Goal: Task Accomplishment & Management: Use online tool/utility

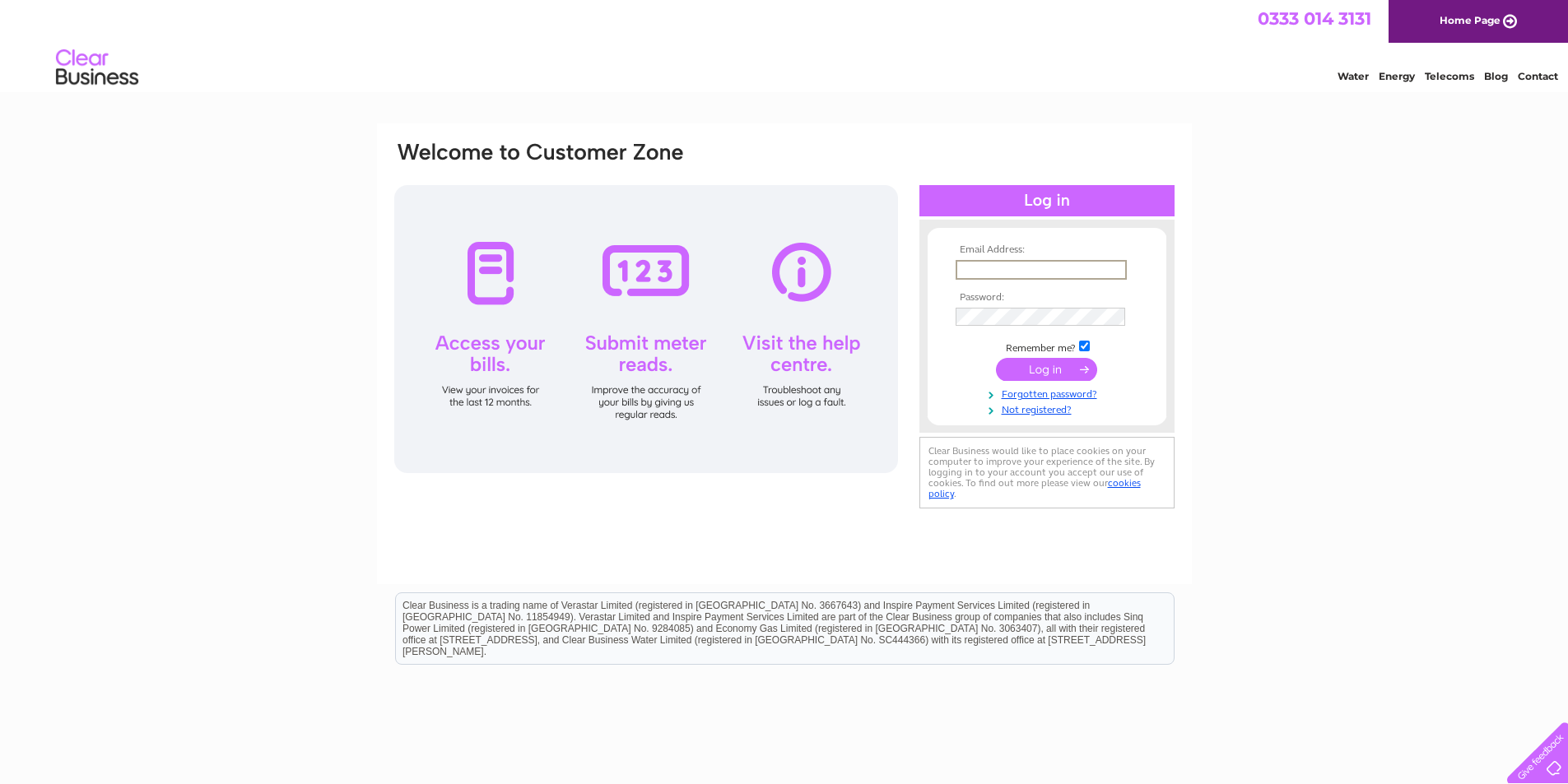
click at [1025, 270] on input "text" at bounding box center [1040, 270] width 171 height 20
type input "rjsscotland@gmail.com"
click at [1051, 375] on input "submit" at bounding box center [1046, 368] width 101 height 23
click at [1012, 299] on th "Password:" at bounding box center [1047, 296] width 191 height 11
click at [996, 358] on input "submit" at bounding box center [1046, 370] width 101 height 23
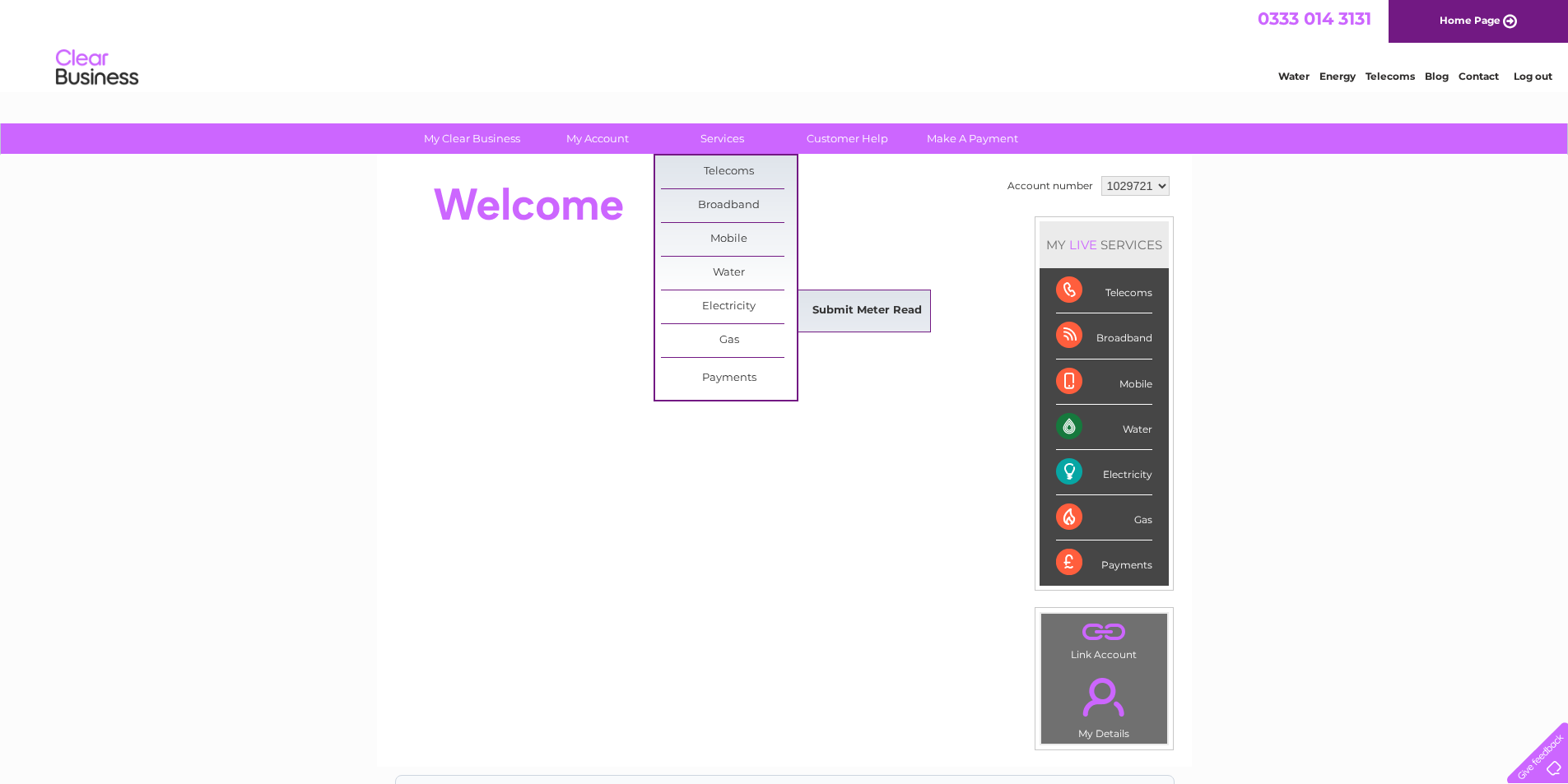
click at [853, 305] on link "Submit Meter Read" at bounding box center [867, 311] width 136 height 33
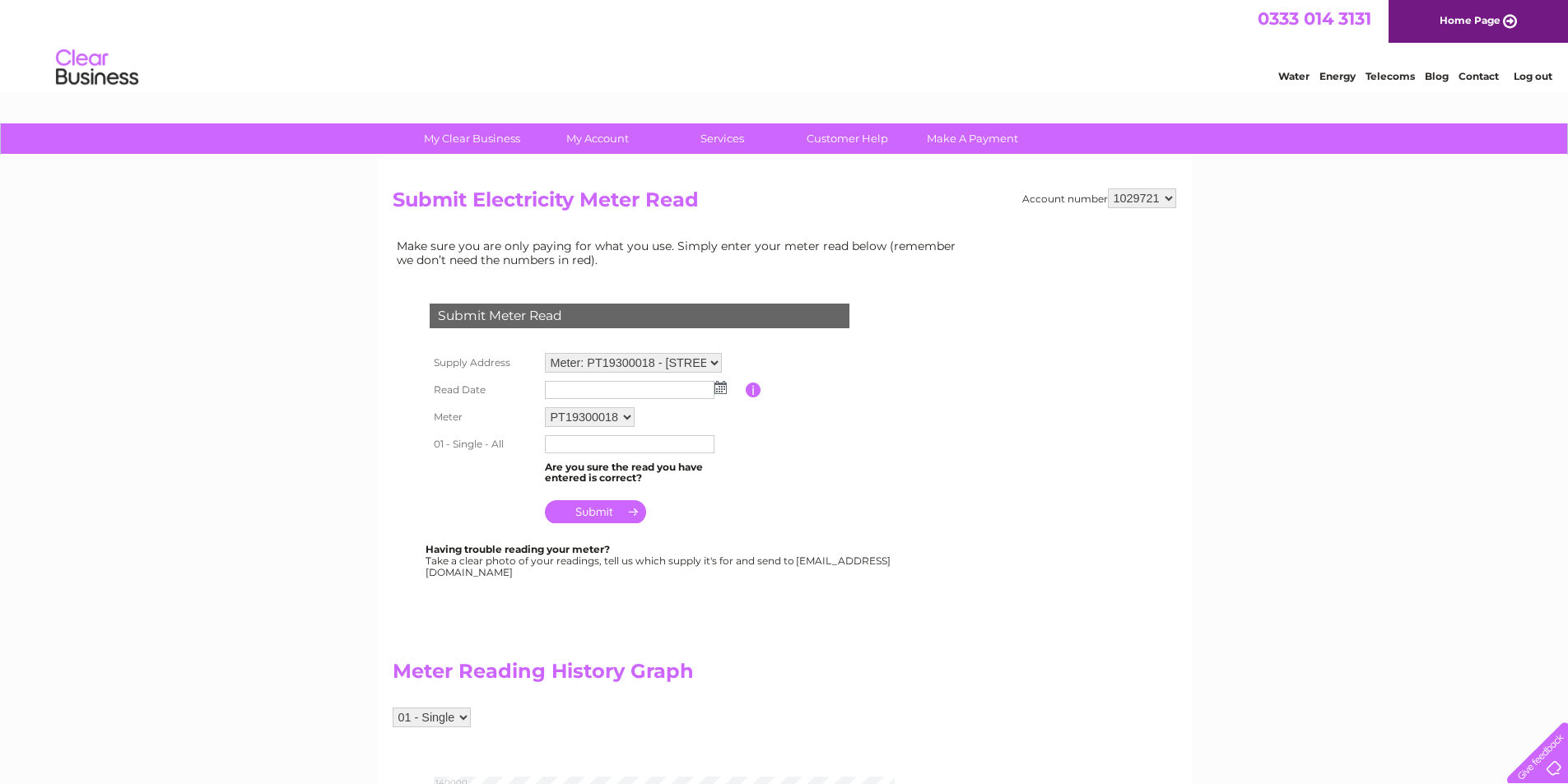
click at [720, 392] on img at bounding box center [720, 388] width 12 height 13
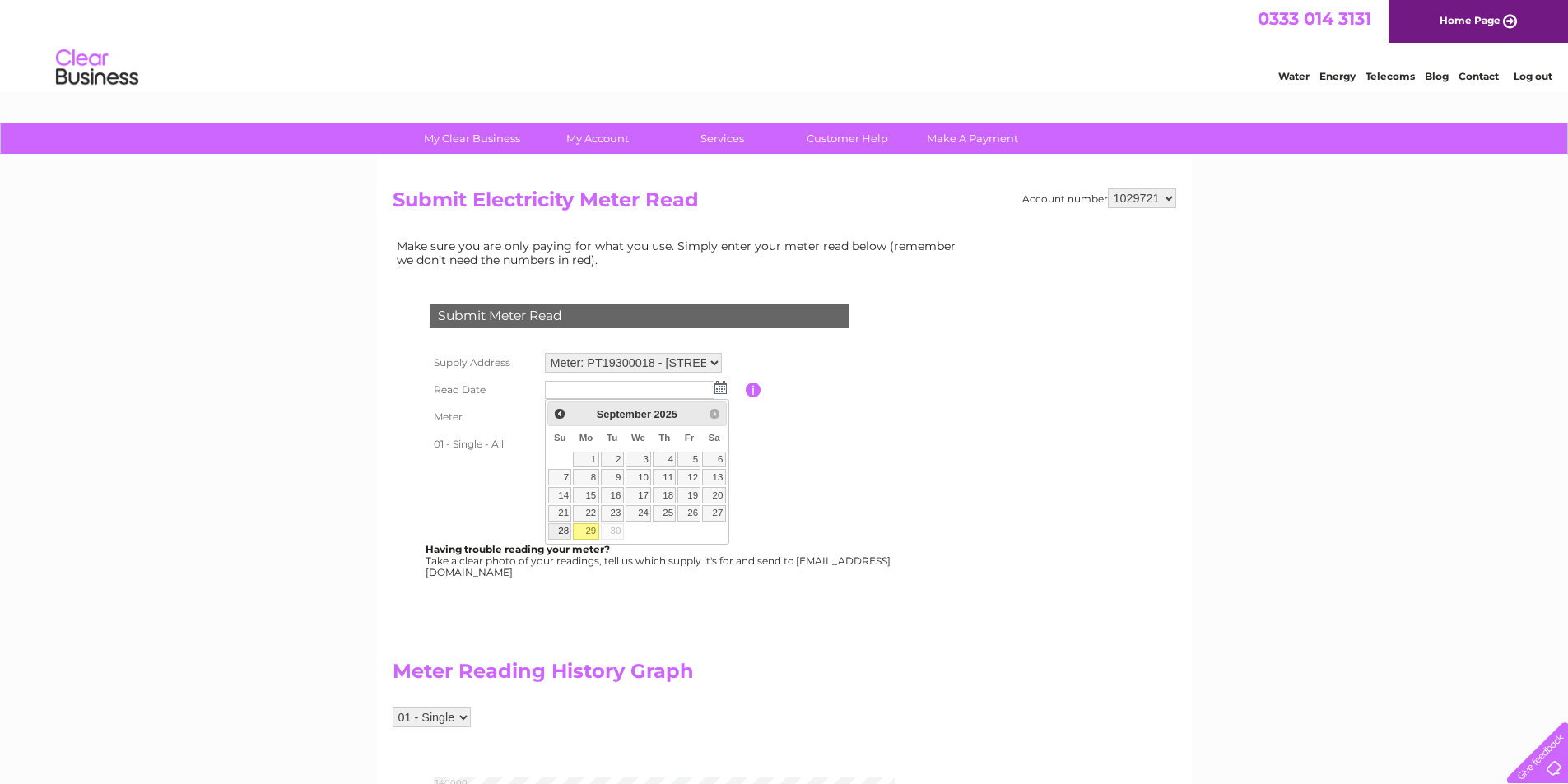
click at [564, 528] on link "28" at bounding box center [560, 531] width 23 height 16
type input "2025/09/28"
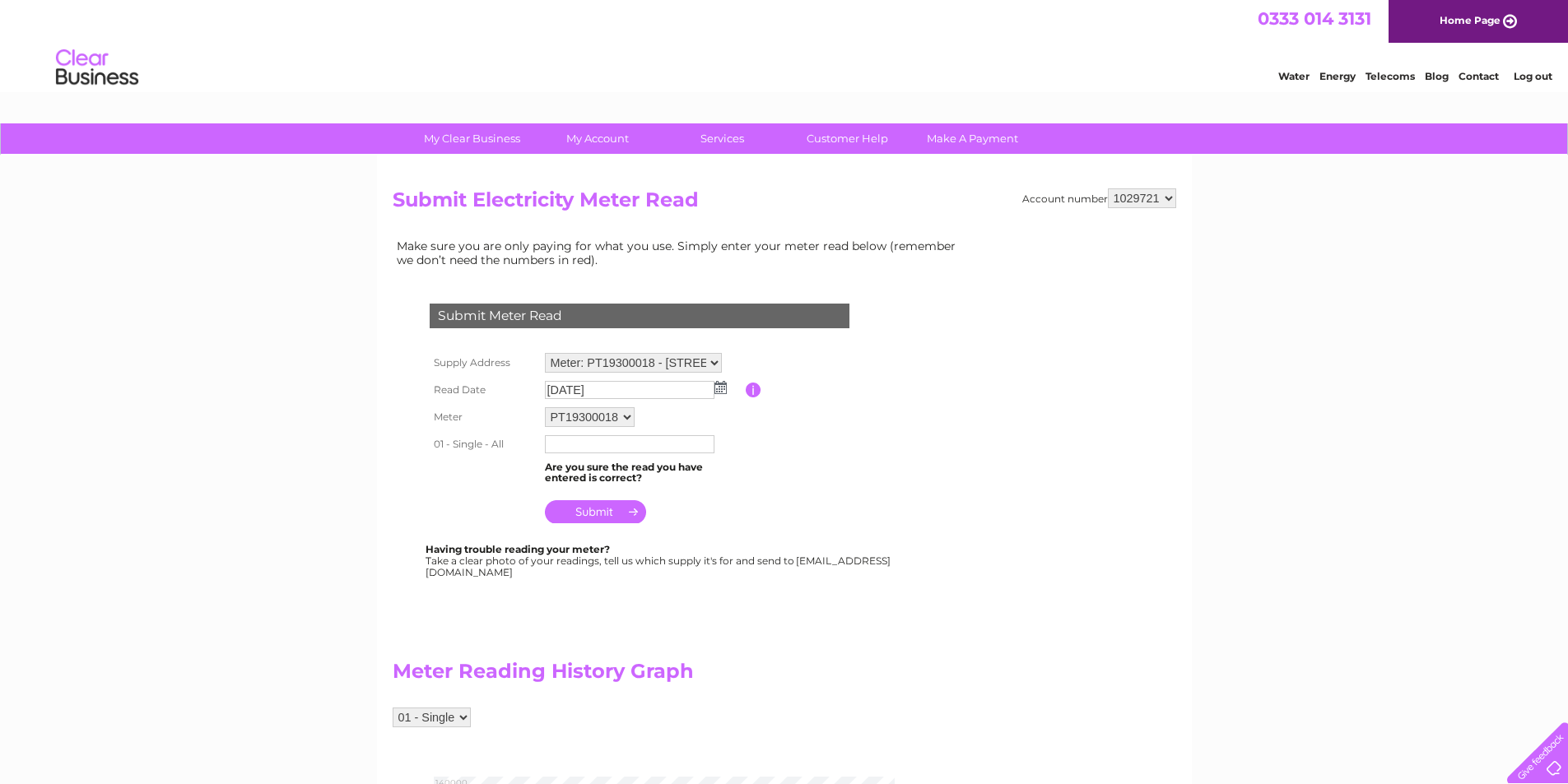
click at [630, 445] on input "text" at bounding box center [629, 444] width 169 height 18
type input "126775"
click at [593, 514] on input "submit" at bounding box center [595, 512] width 101 height 23
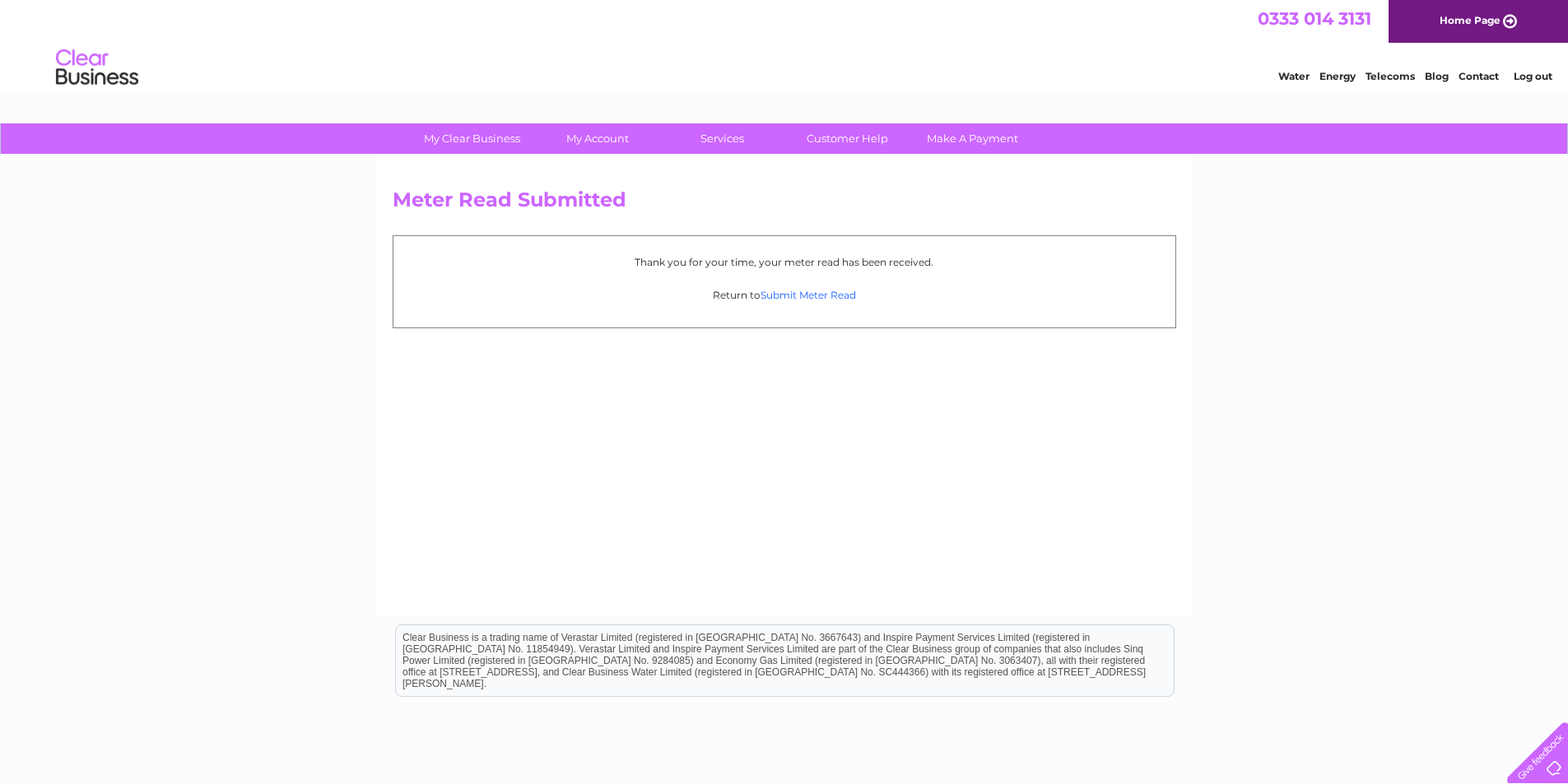
click at [780, 294] on link "Submit Meter Read" at bounding box center [808, 294] width 96 height 12
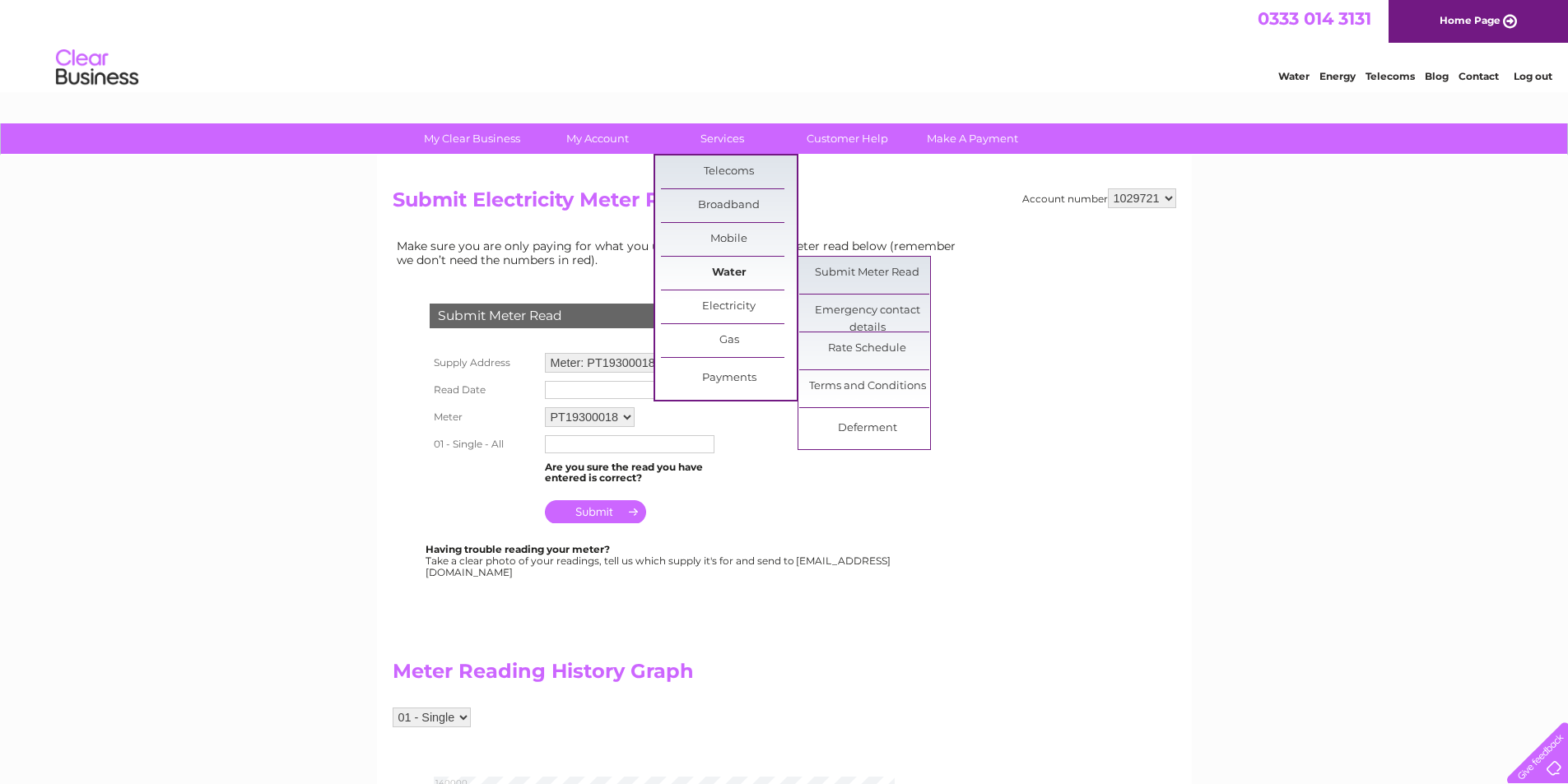
click at [706, 279] on link "Water" at bounding box center [729, 272] width 136 height 33
click at [859, 275] on link "Submit Meter Read" at bounding box center [867, 272] width 136 height 33
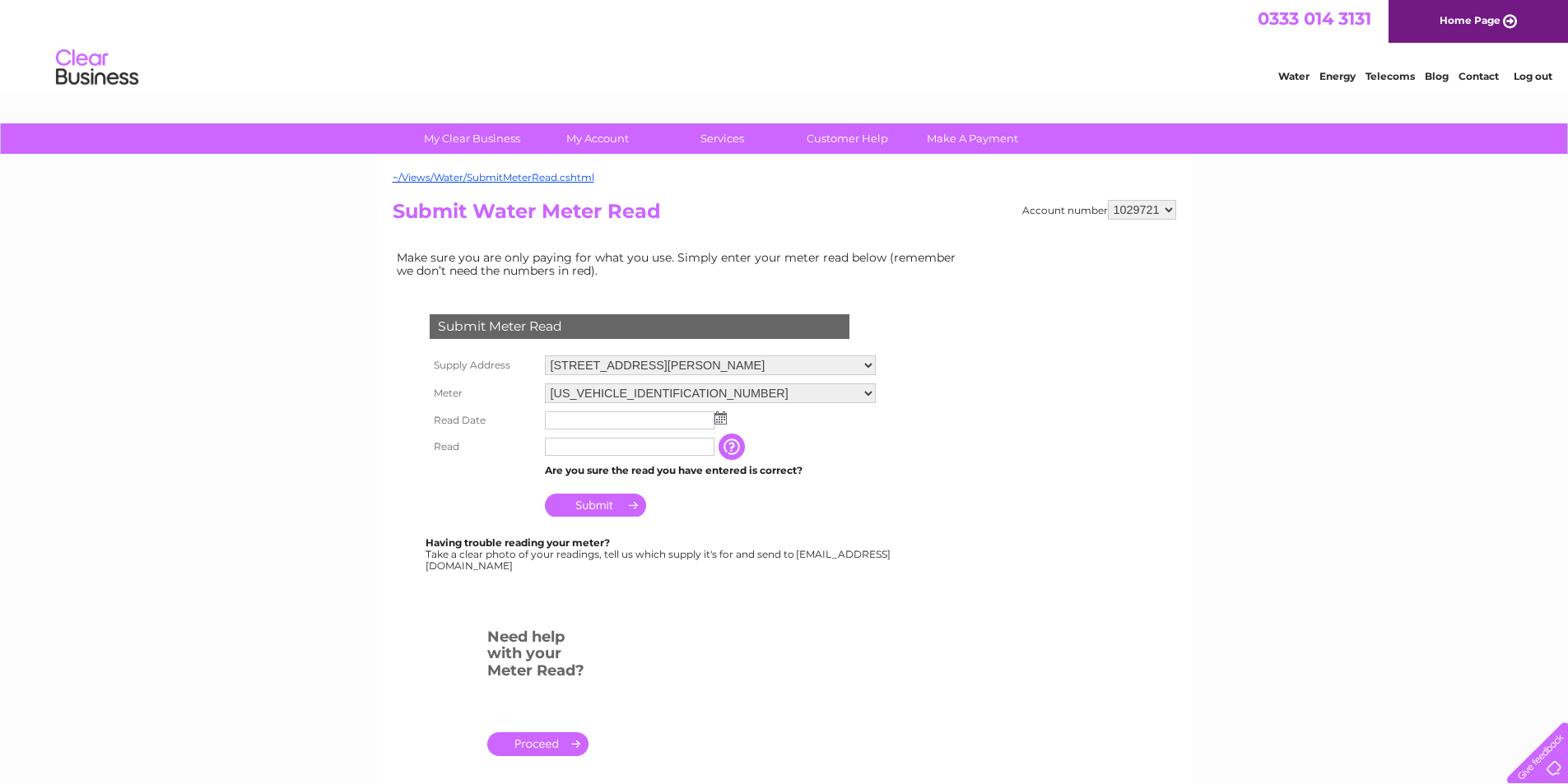
click at [720, 415] on img at bounding box center [720, 418] width 12 height 13
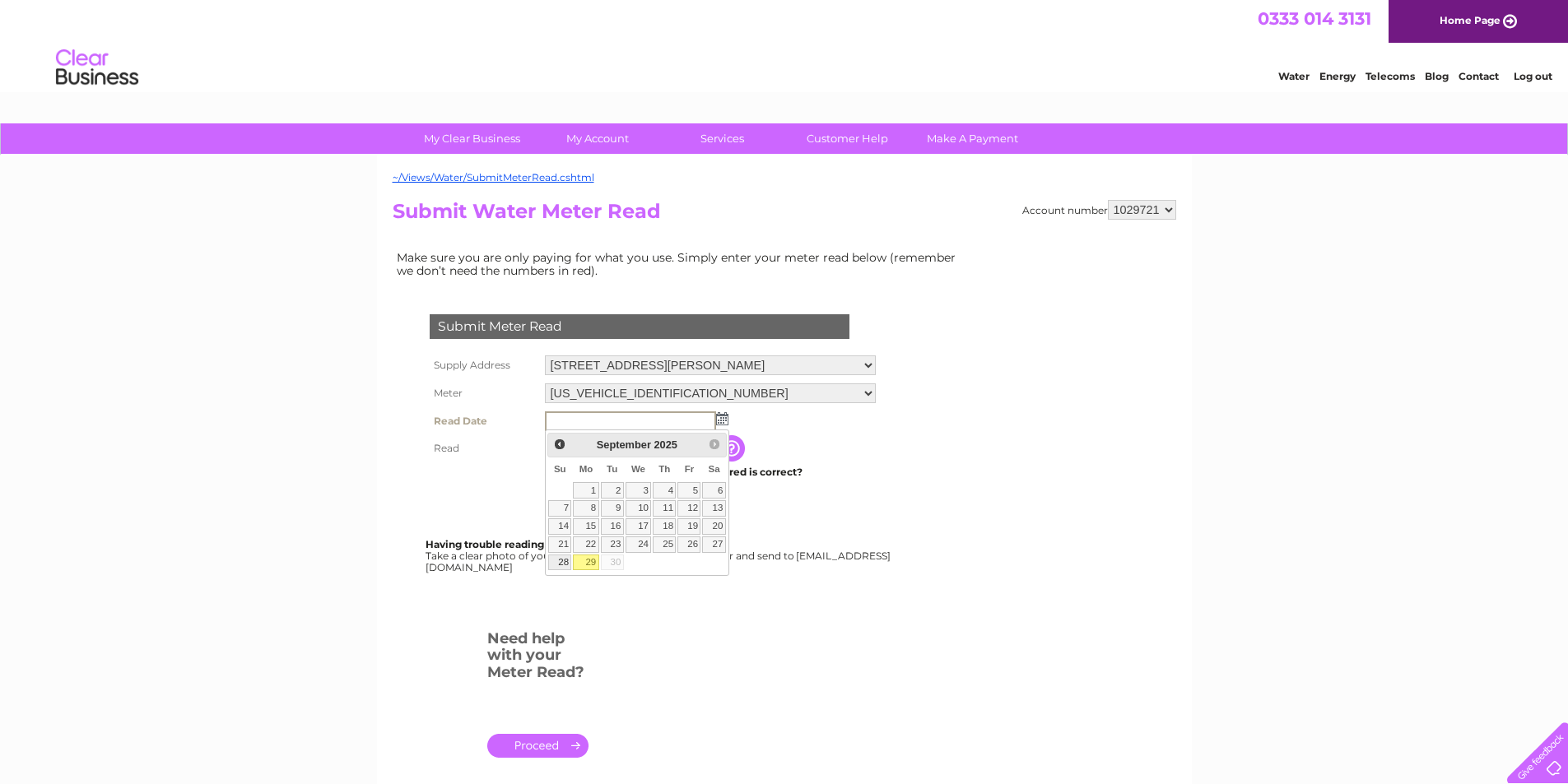
click at [557, 568] on link "28" at bounding box center [560, 562] width 23 height 16
type input "[DATE]"
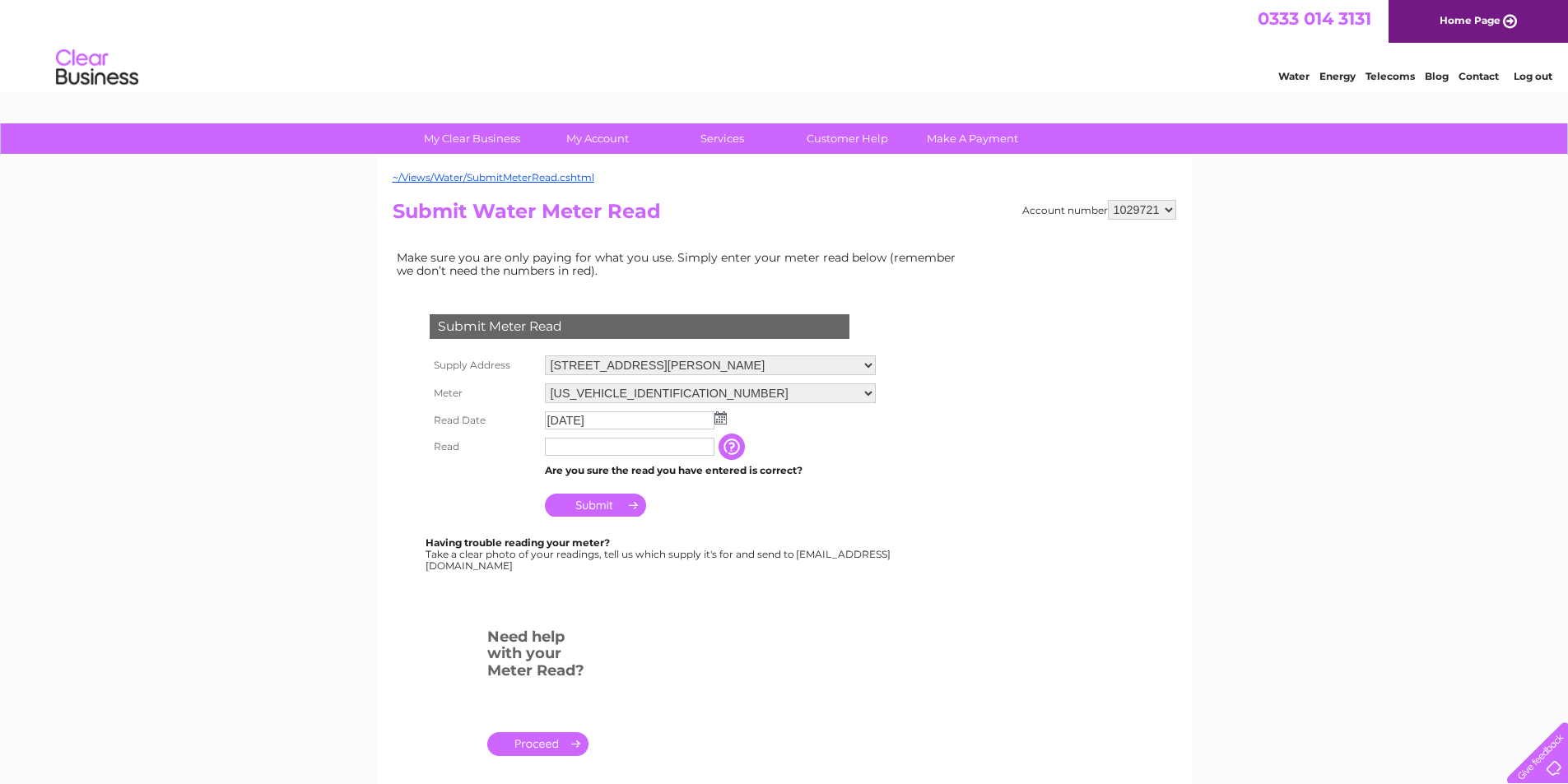
click at [623, 447] on input "text" at bounding box center [629, 446] width 169 height 18
type input "475"
click at [606, 499] on input "Submit" at bounding box center [595, 507] width 101 height 23
